Goal: Task Accomplishment & Management: Use online tool/utility

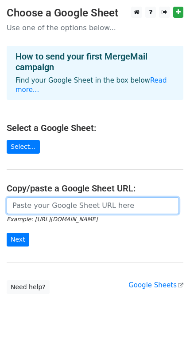
click at [83, 197] on input "url" at bounding box center [93, 205] width 173 height 17
paste input "https://docs.google.com/spreadsheets/d/1g5-3Ep6EVCnBkSz_hl09BFFOTdIXmMBFXLYmDKt…"
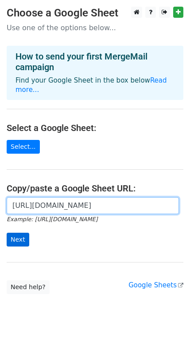
type input "https://docs.google.com/spreadsheets/d/1g5-3Ep6EVCnBkSz_hl09BFFOTdIXmMBFXLYmDKt…"
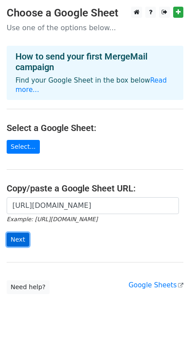
click at [14, 233] on input "Next" at bounding box center [18, 240] width 23 height 14
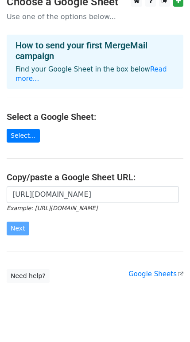
scroll to position [14, 0]
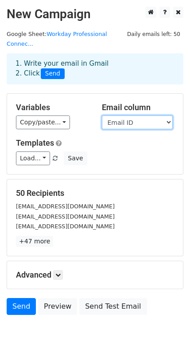
click at [144, 115] on select "Timestamp Full Name Email ID Mobile Number (with country code) Country LinkedIn…" at bounding box center [137, 122] width 71 height 14
click at [102, 115] on select "Timestamp Full Name Email ID Mobile Number (with country code) Country LinkedIn…" at bounding box center [137, 122] width 71 height 14
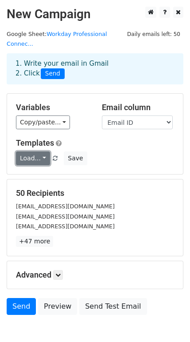
click at [37, 151] on link "Load..." at bounding box center [33, 158] width 34 height 14
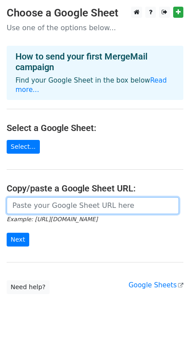
click at [38, 197] on input "url" at bounding box center [93, 205] width 173 height 17
click at [65, 197] on input "url" at bounding box center [93, 205] width 173 height 17
paste input "https://docs.google.com/spreadsheets/d/1g5-3Ep6EVCnBkSz_hl09BFFOTdIXmMBFXLYmDKt…"
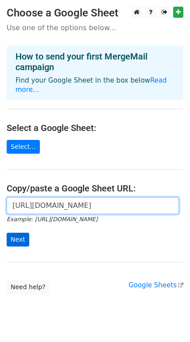
type input "https://docs.google.com/spreadsheets/d/1g5-3Ep6EVCnBkSz_hl09BFFOTdIXmMBFXLYmDKt…"
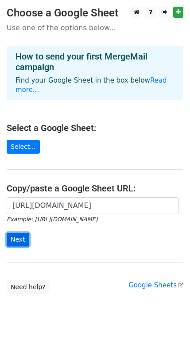
click at [18, 233] on input "Next" at bounding box center [18, 240] width 23 height 14
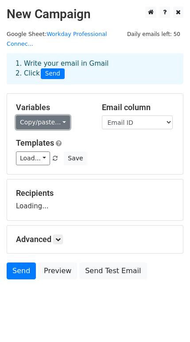
click at [45, 115] on link "Copy/paste..." at bounding box center [43, 122] width 54 height 14
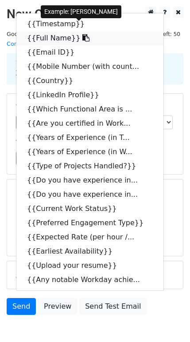
click at [42, 31] on link "{{Full Name}}" at bounding box center [89, 38] width 147 height 14
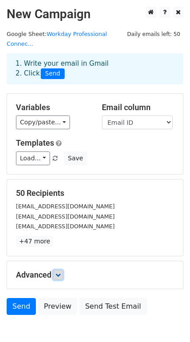
click at [61, 272] on icon at bounding box center [57, 274] width 5 height 5
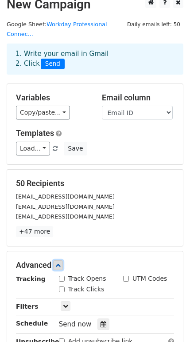
scroll to position [125, 0]
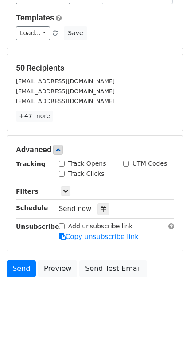
click at [59, 161] on input "Track Opens" at bounding box center [62, 164] width 6 height 6
checkbox input "true"
click at [63, 171] on input "Track Clicks" at bounding box center [62, 174] width 6 height 6
checkbox input "true"
click at [63, 188] on icon at bounding box center [65, 190] width 5 height 5
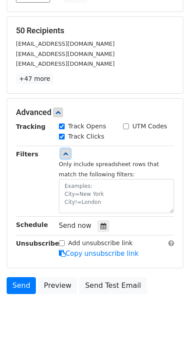
scroll to position [179, 0]
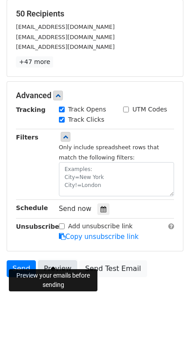
click at [51, 260] on link "Preview" at bounding box center [57, 268] width 39 height 17
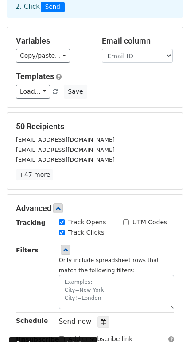
scroll to position [133, 0]
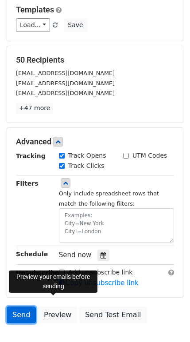
click at [24, 306] on link "Send" at bounding box center [21, 314] width 29 height 17
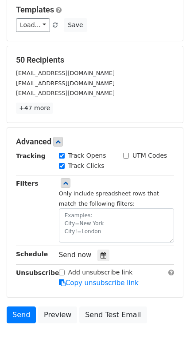
scroll to position [0, 0]
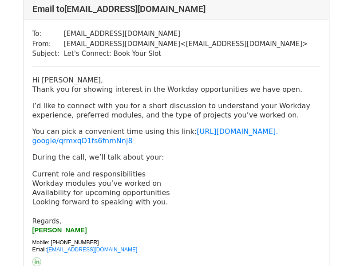
scroll to position [355, 0]
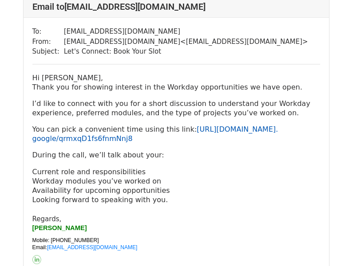
click at [197, 130] on link "https://calendar.app. google/ qrmxqD1fs6fnmNnj8" at bounding box center [155, 134] width 246 height 18
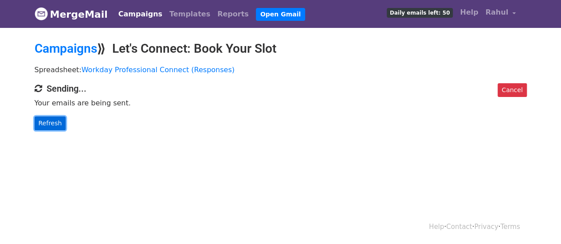
click at [58, 123] on link "Refresh" at bounding box center [51, 124] width 32 height 14
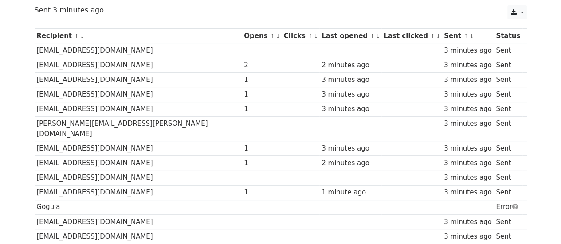
scroll to position [42, 0]
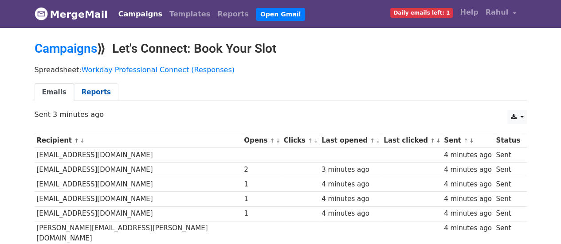
click at [83, 95] on link "Reports" at bounding box center [96, 92] width 44 height 18
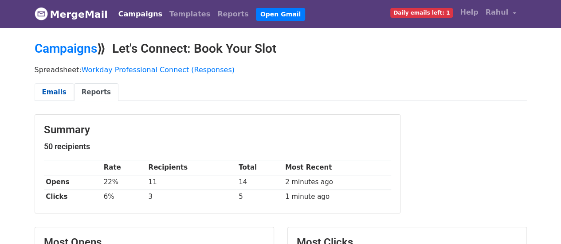
scroll to position [89, 0]
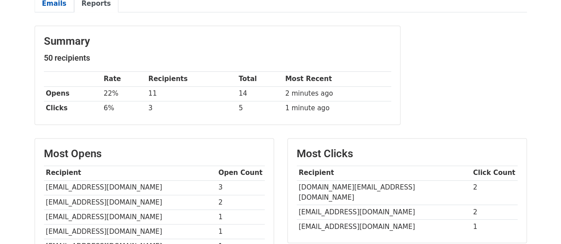
click at [57, 5] on link "Emails" at bounding box center [54, 4] width 39 height 18
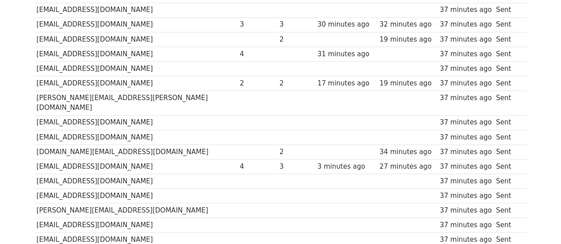
scroll to position [707, 0]
